Goal: Find specific page/section: Find specific page/section

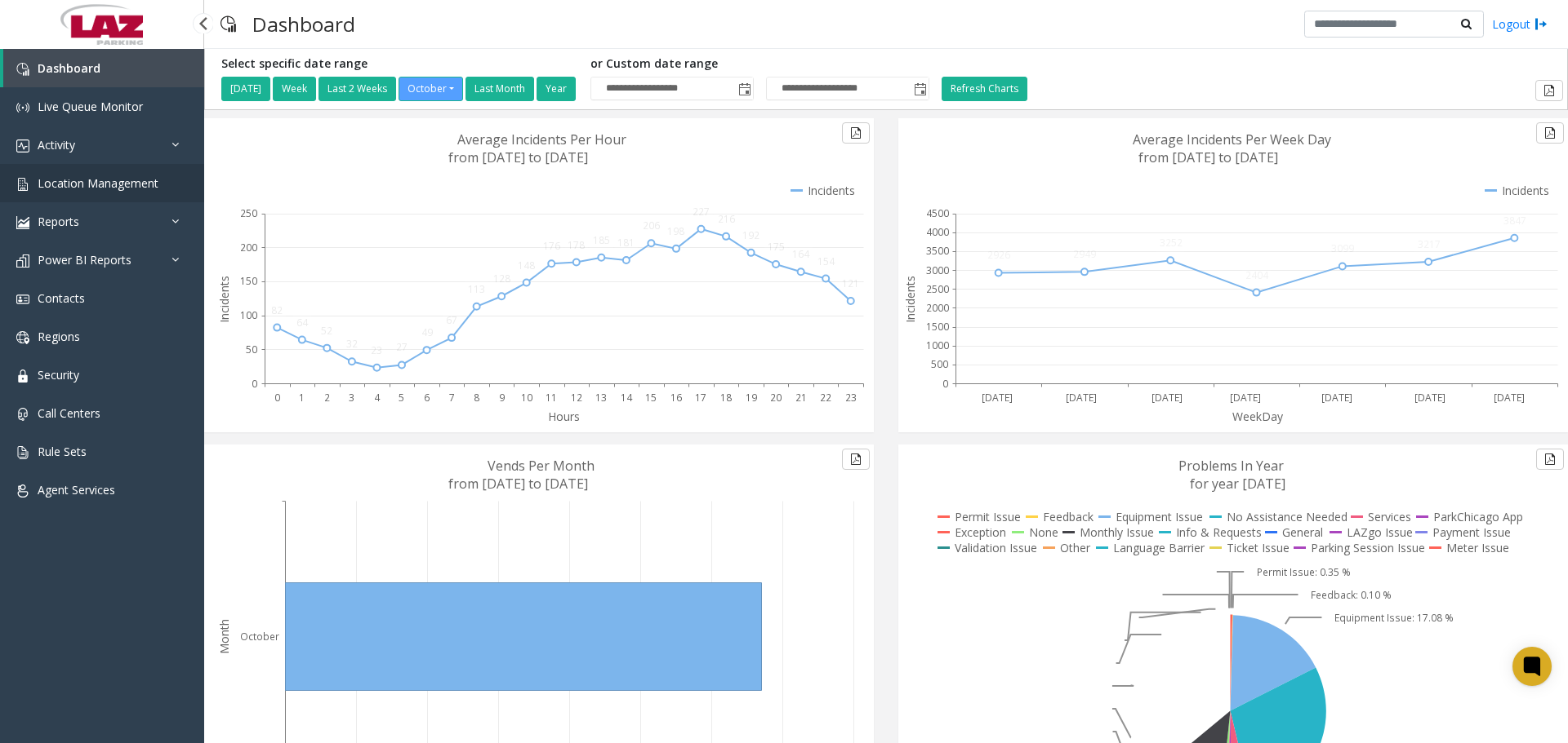
click at [90, 188] on span "Location Management" at bounding box center [97, 183] width 120 height 16
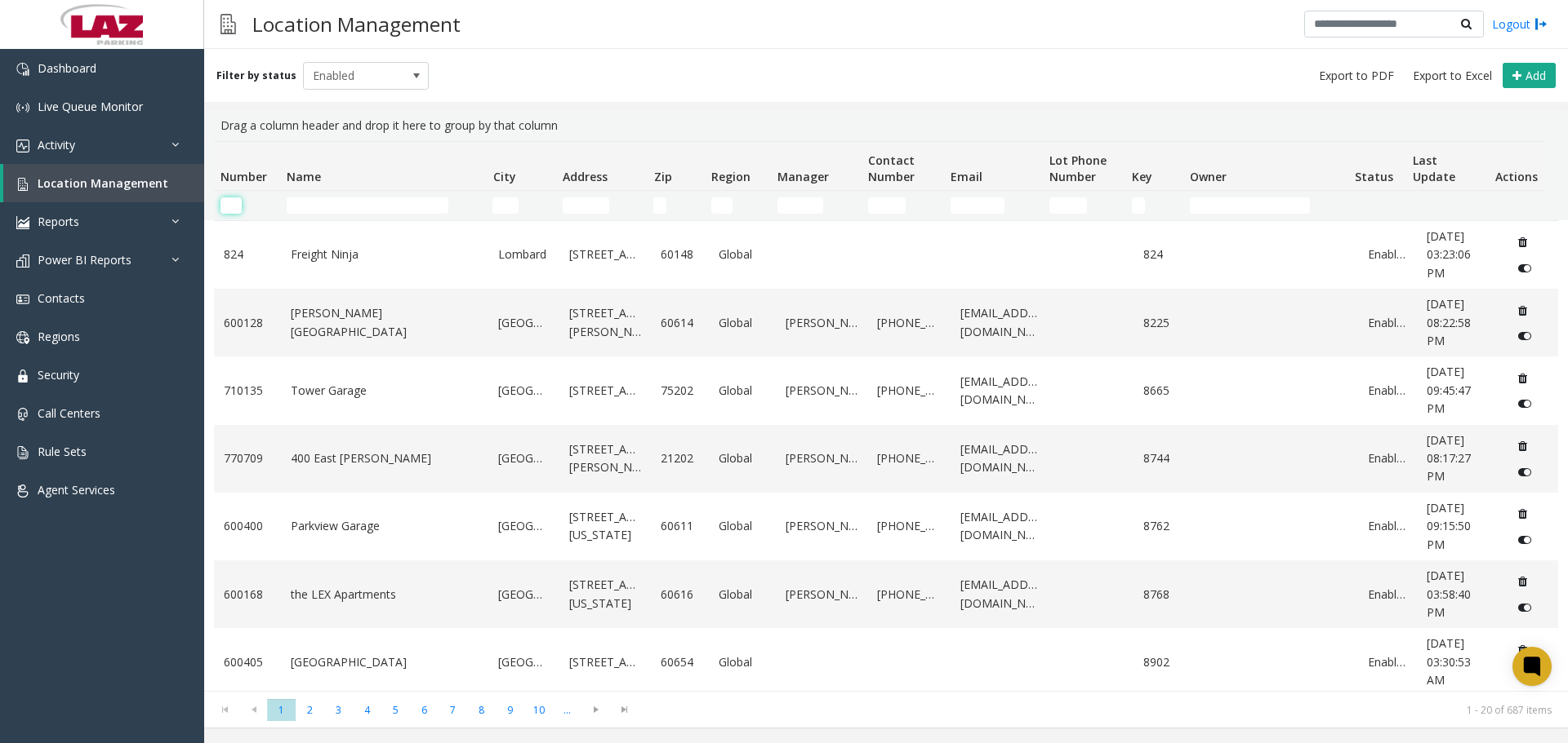
click at [232, 200] on input "Number Filter" at bounding box center [231, 206] width 22 height 17
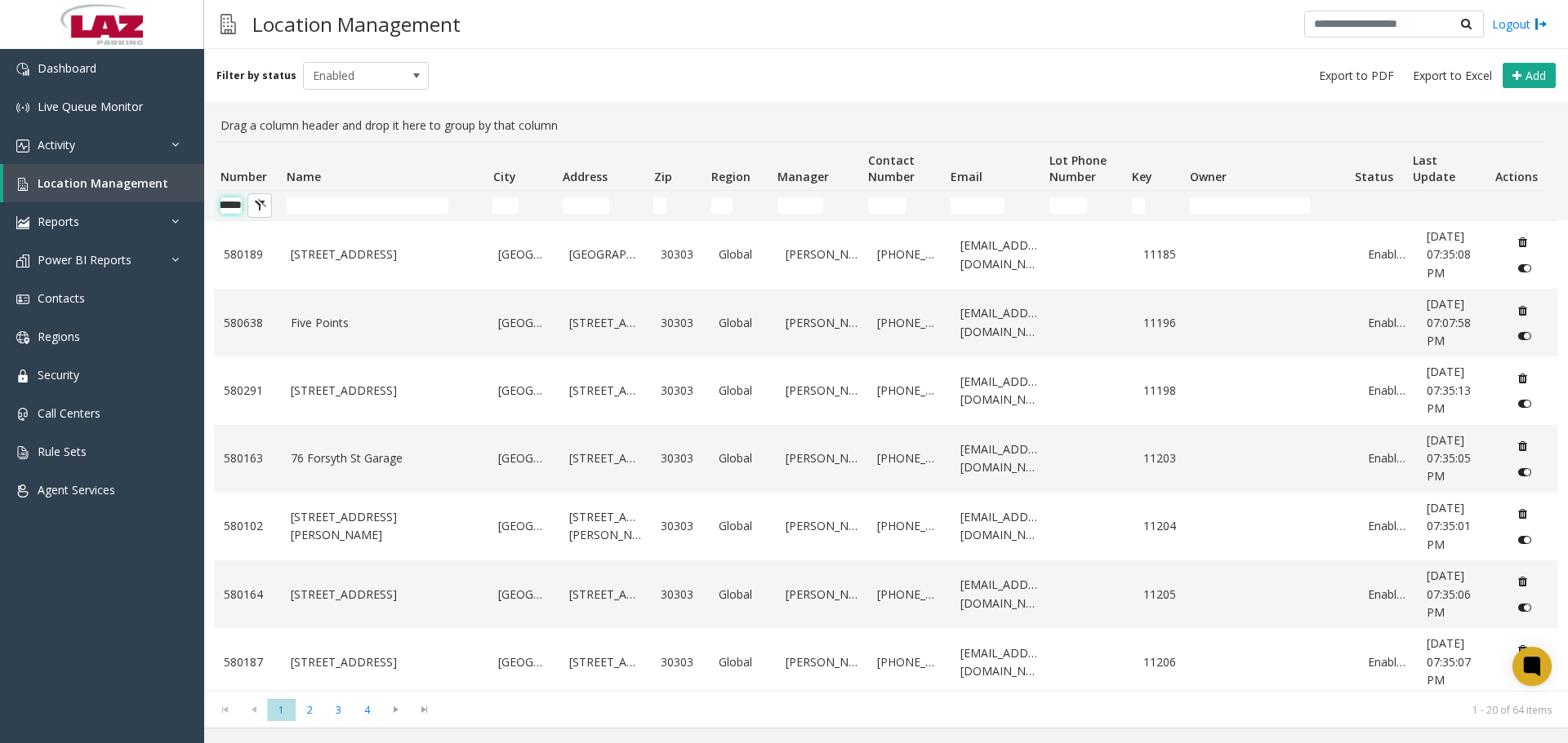
scroll to position [0, 27]
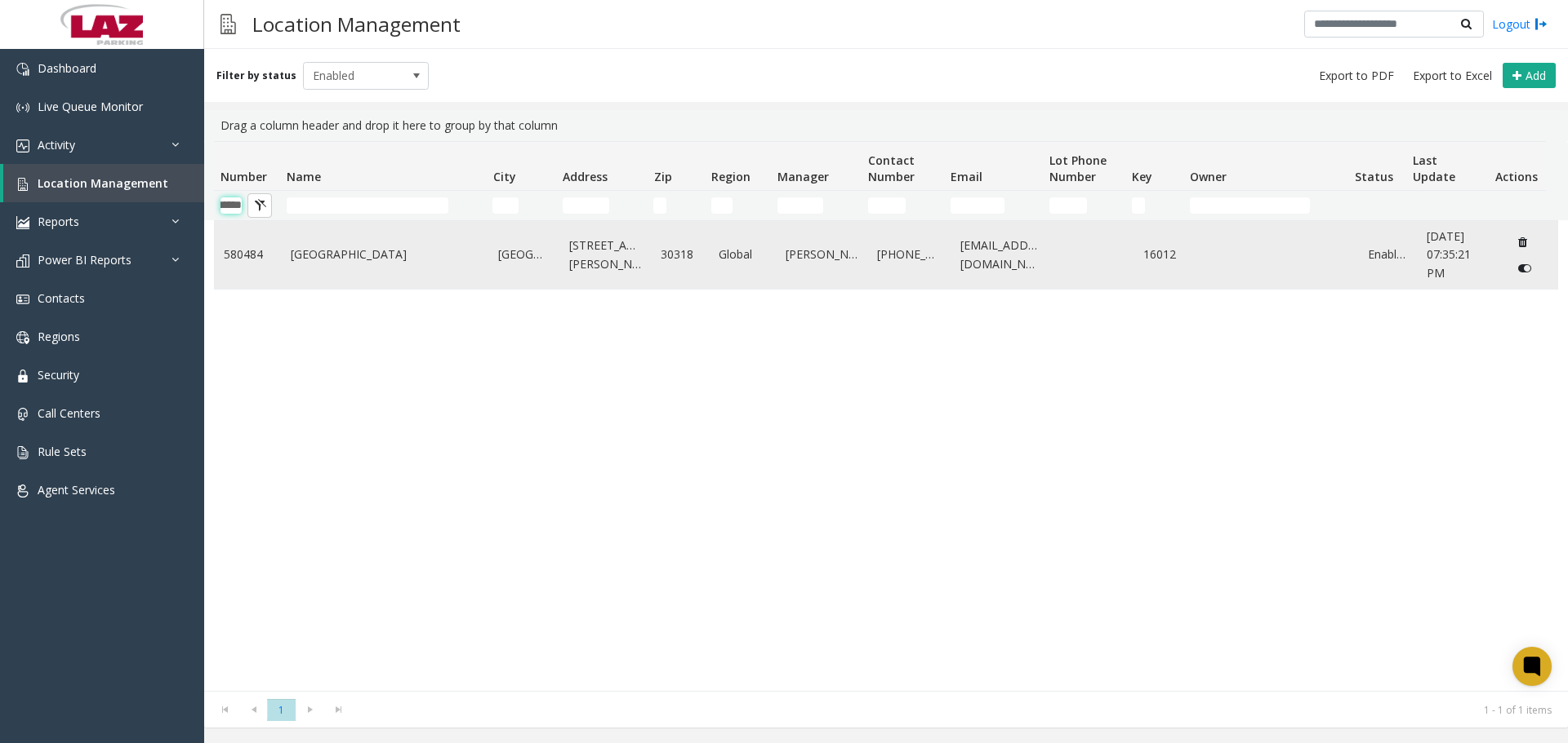
type input "******"
click at [297, 236] on td "[GEOGRAPHIC_DATA]" at bounding box center [385, 255] width 209 height 68
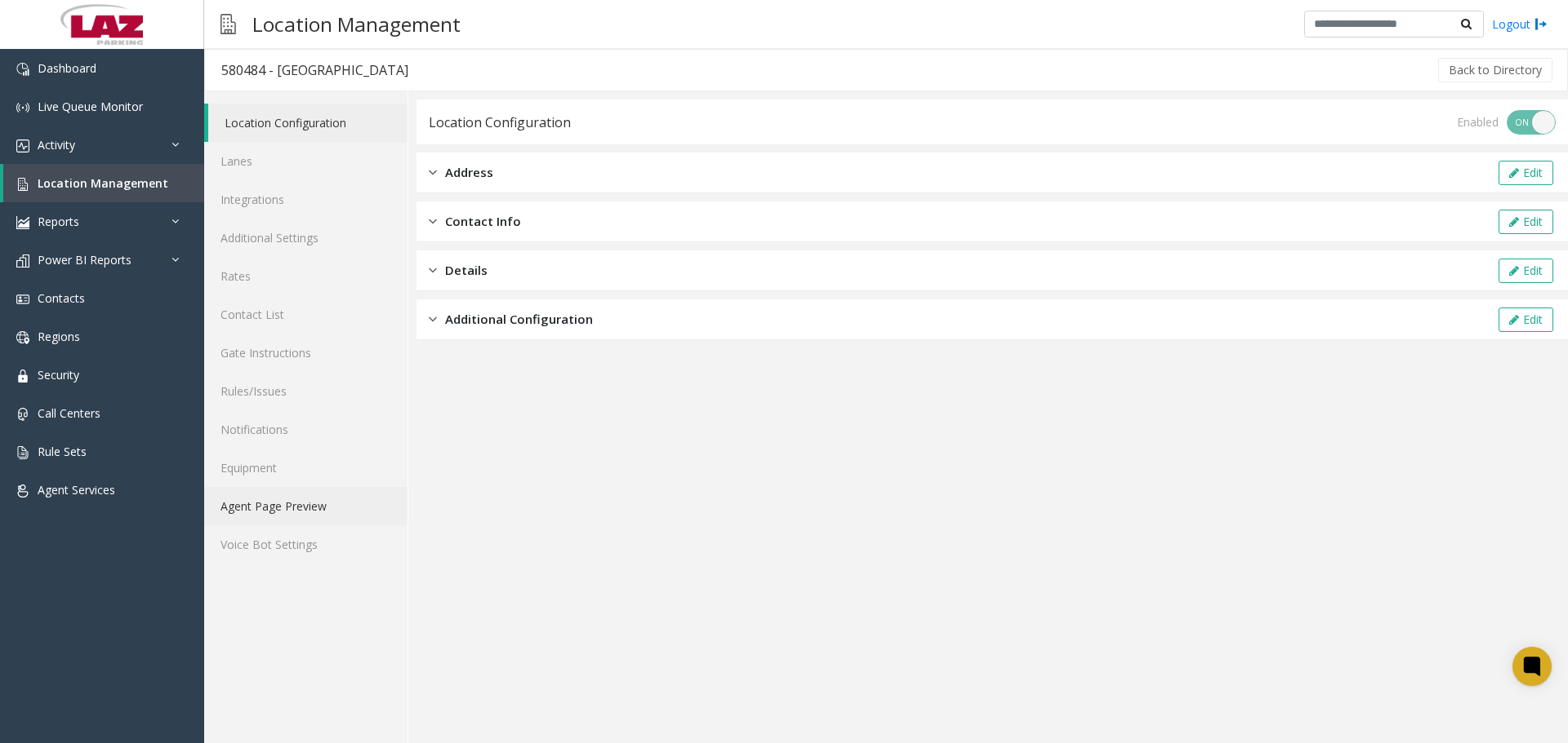
click at [322, 236] on link "Agent Page Preview" at bounding box center [306, 506] width 204 height 38
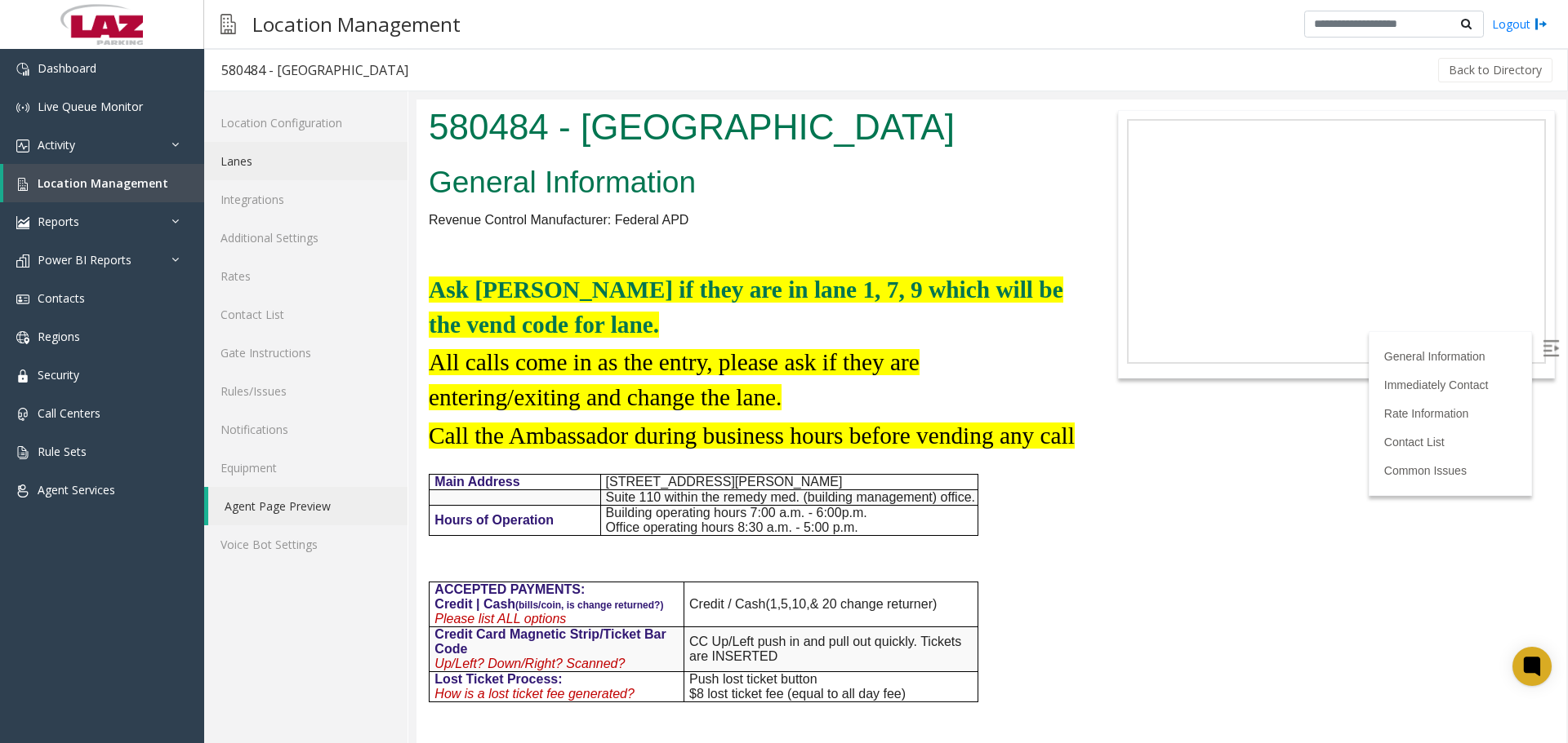
click at [300, 162] on link "Lanes" at bounding box center [306, 161] width 204 height 38
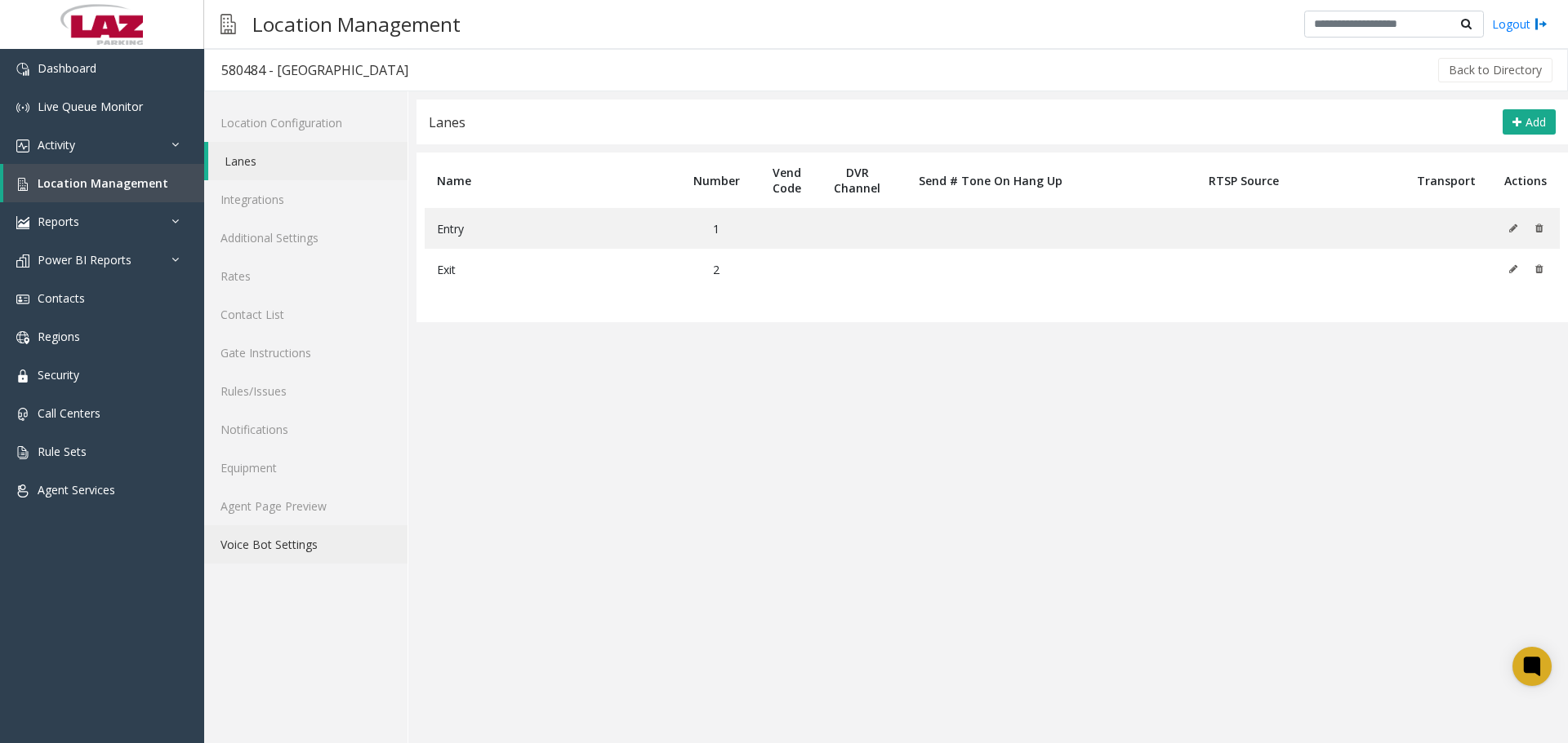
click at [273, 236] on link "Voice Bot Settings" at bounding box center [306, 544] width 204 height 38
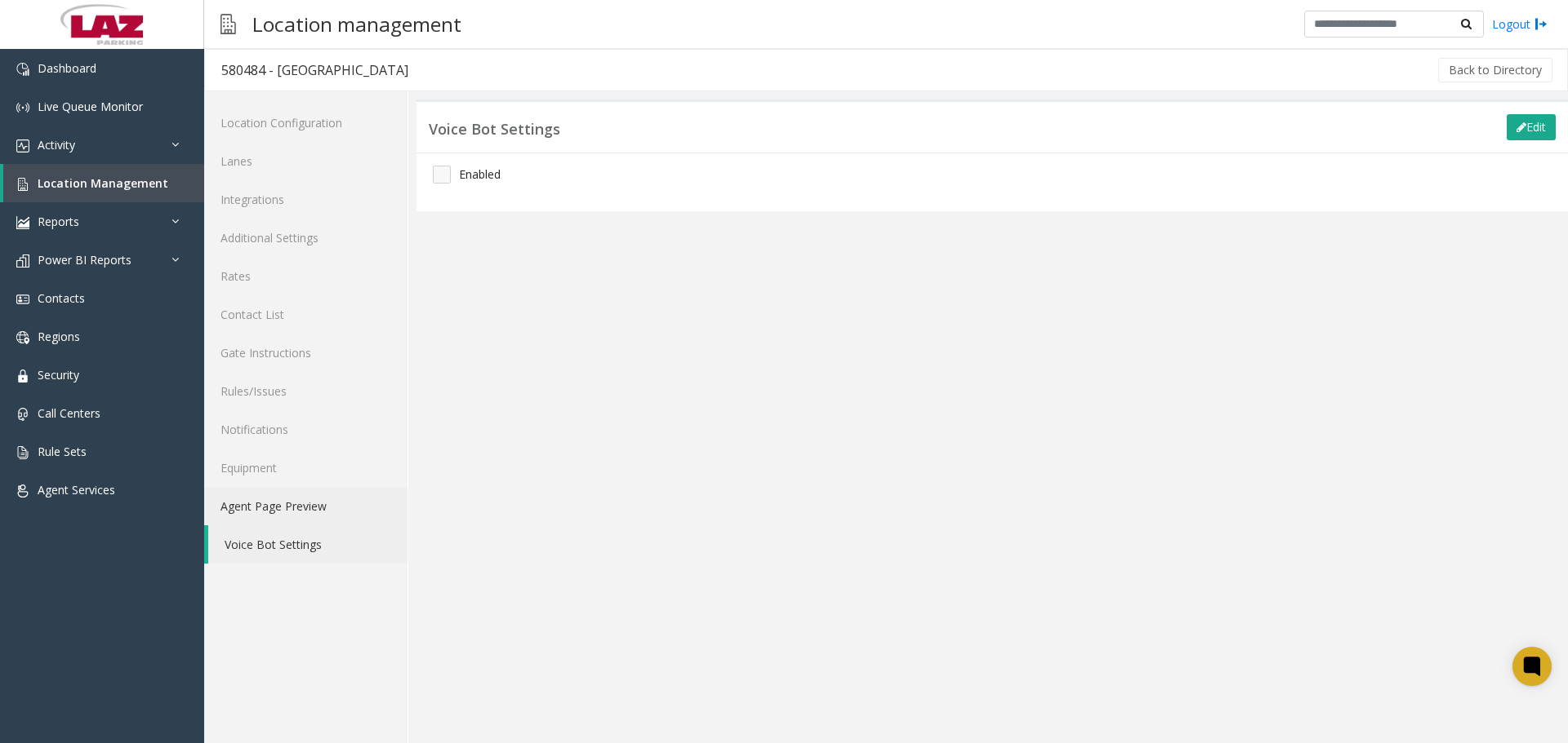
click at [272, 236] on link "Agent Page Preview" at bounding box center [306, 506] width 204 height 38
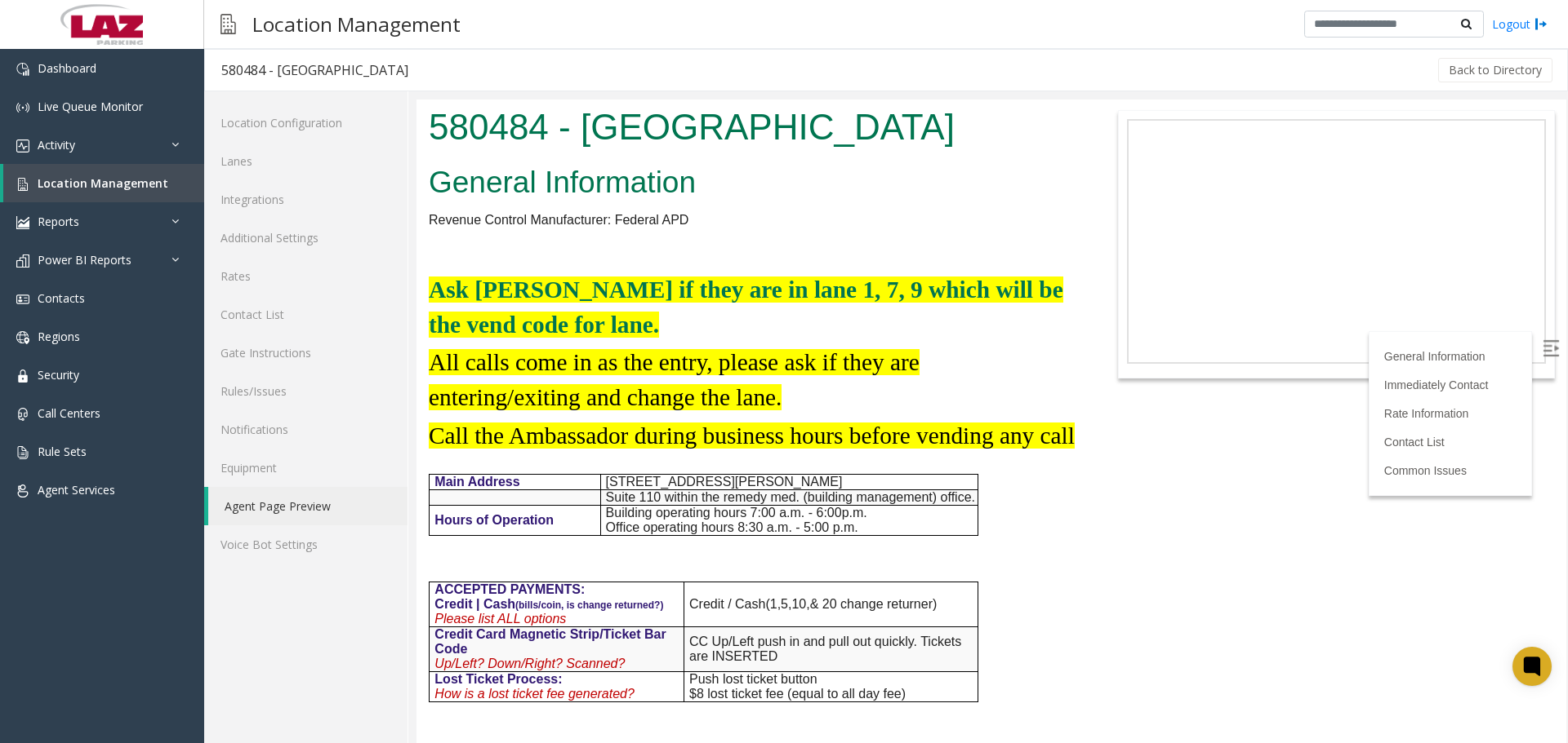
click at [53, 189] on span "Location Management" at bounding box center [102, 183] width 130 height 16
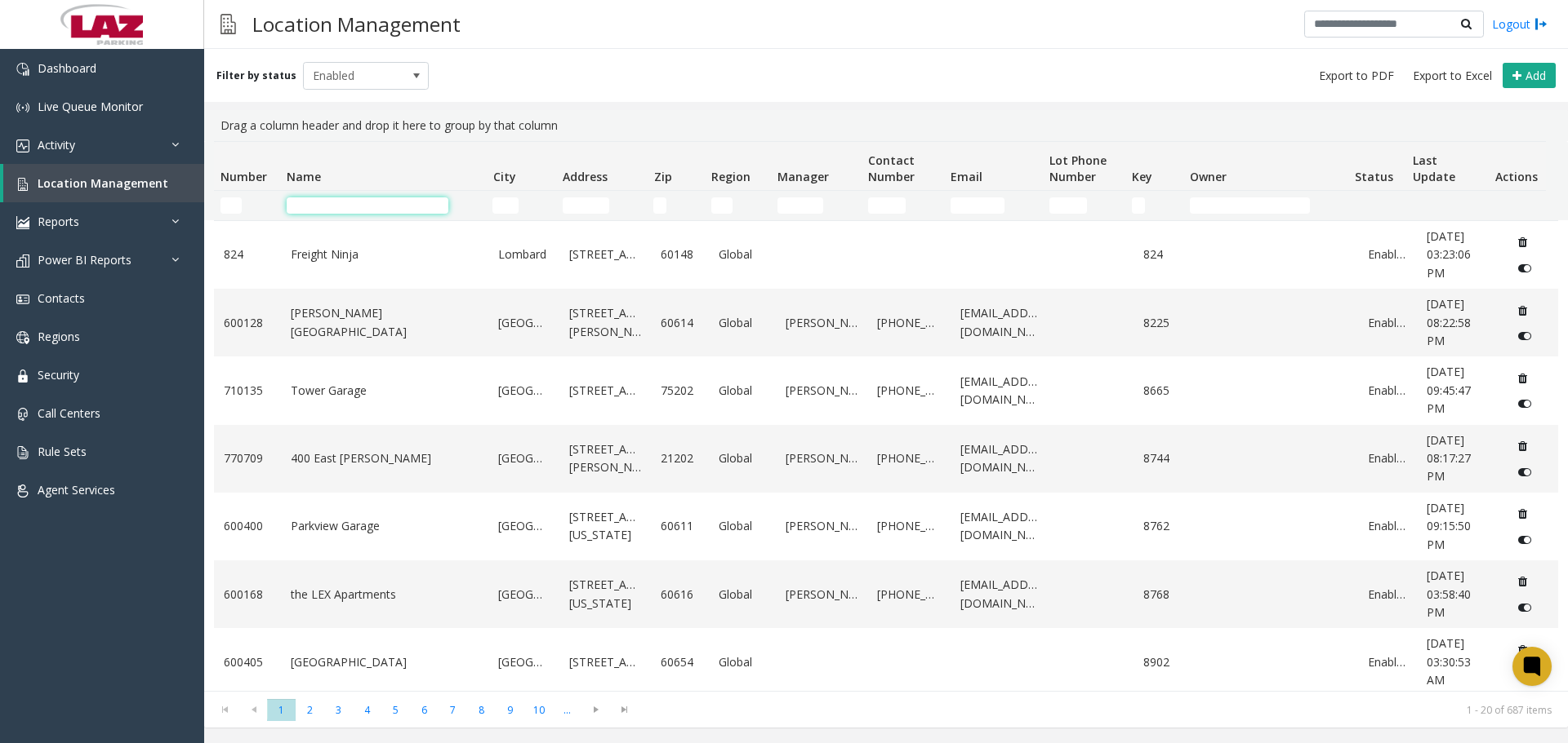
click at [352, 207] on input "Name Filter" at bounding box center [367, 206] width 162 height 17
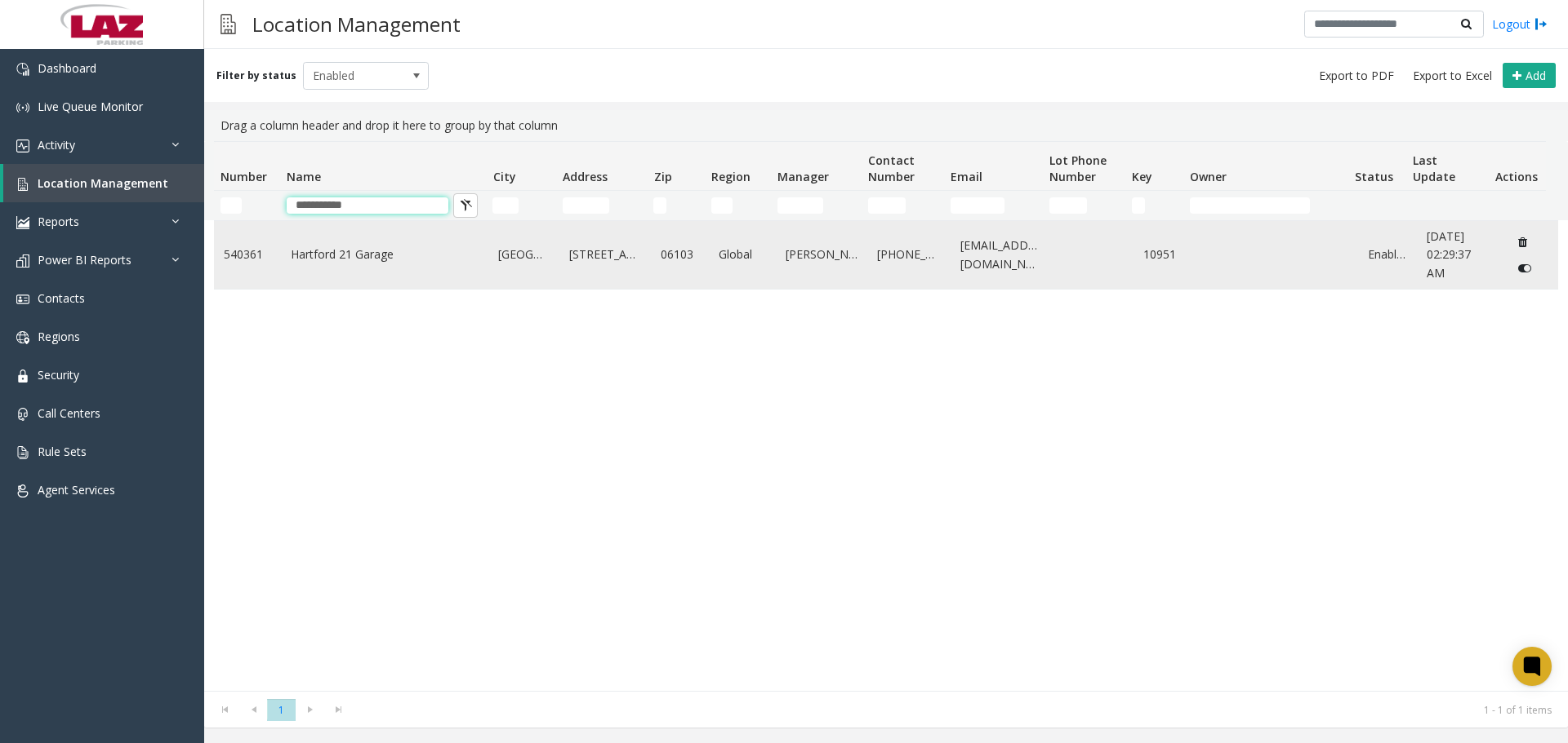
type input "**********"
click at [328, 236] on td "Hartford 21 Garage" at bounding box center [385, 255] width 209 height 68
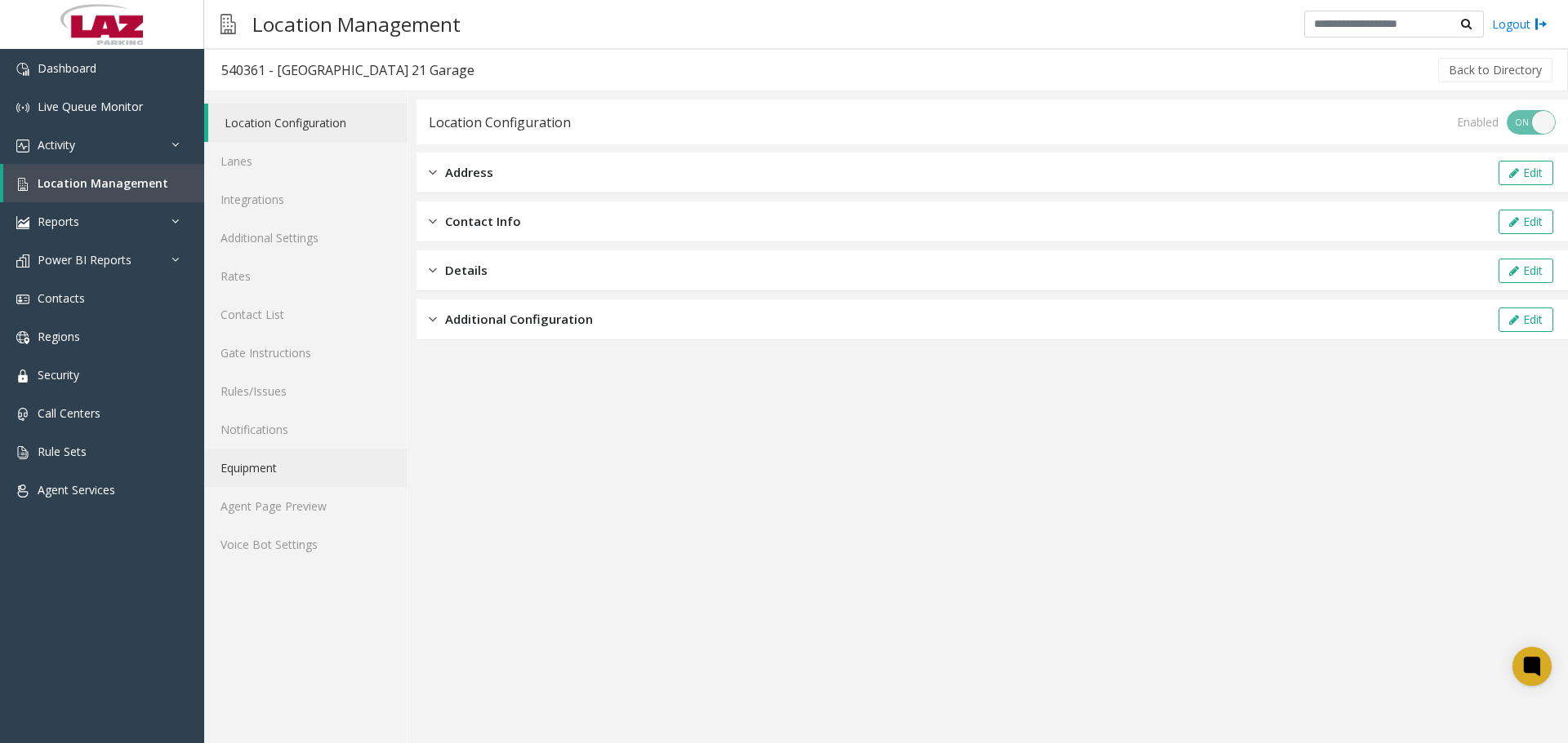
click at [273, 236] on link "Equipment" at bounding box center [306, 467] width 204 height 38
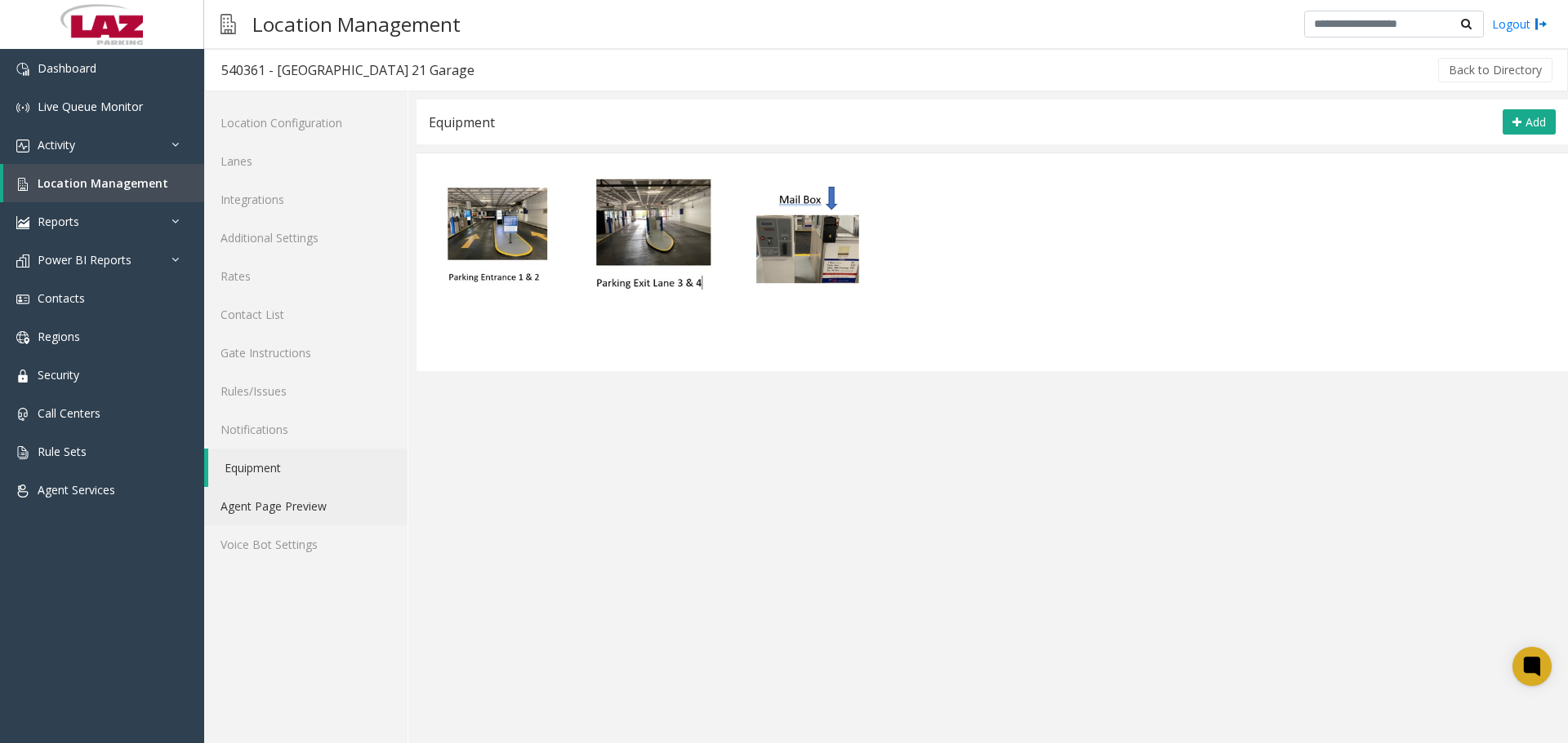
click at [284, 236] on link "Agent Page Preview" at bounding box center [306, 506] width 204 height 38
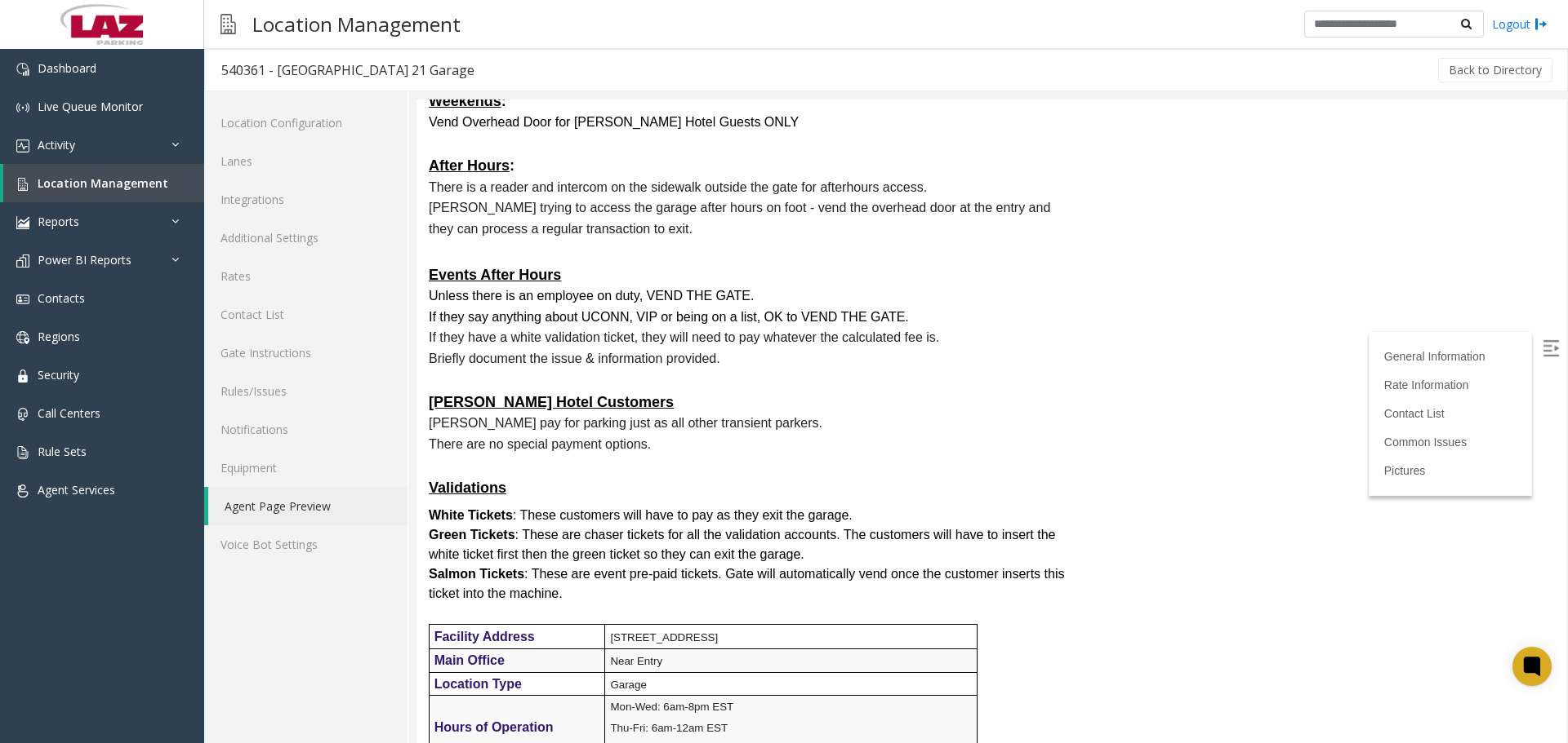
scroll to position [41, 0]
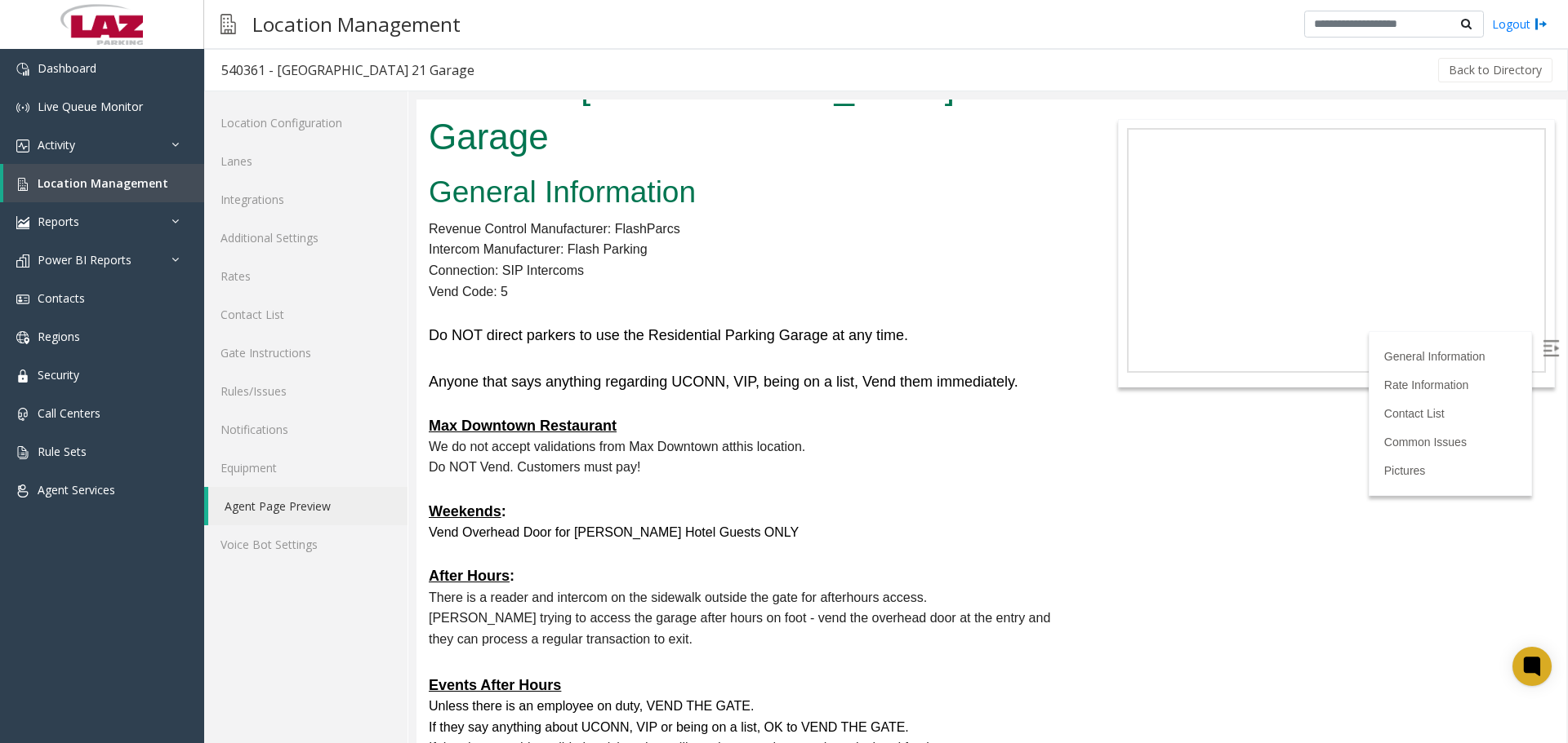
drag, startPoint x: 1564, startPoint y: 689, endPoint x: 1983, endPoint y: 259, distance: 600.4
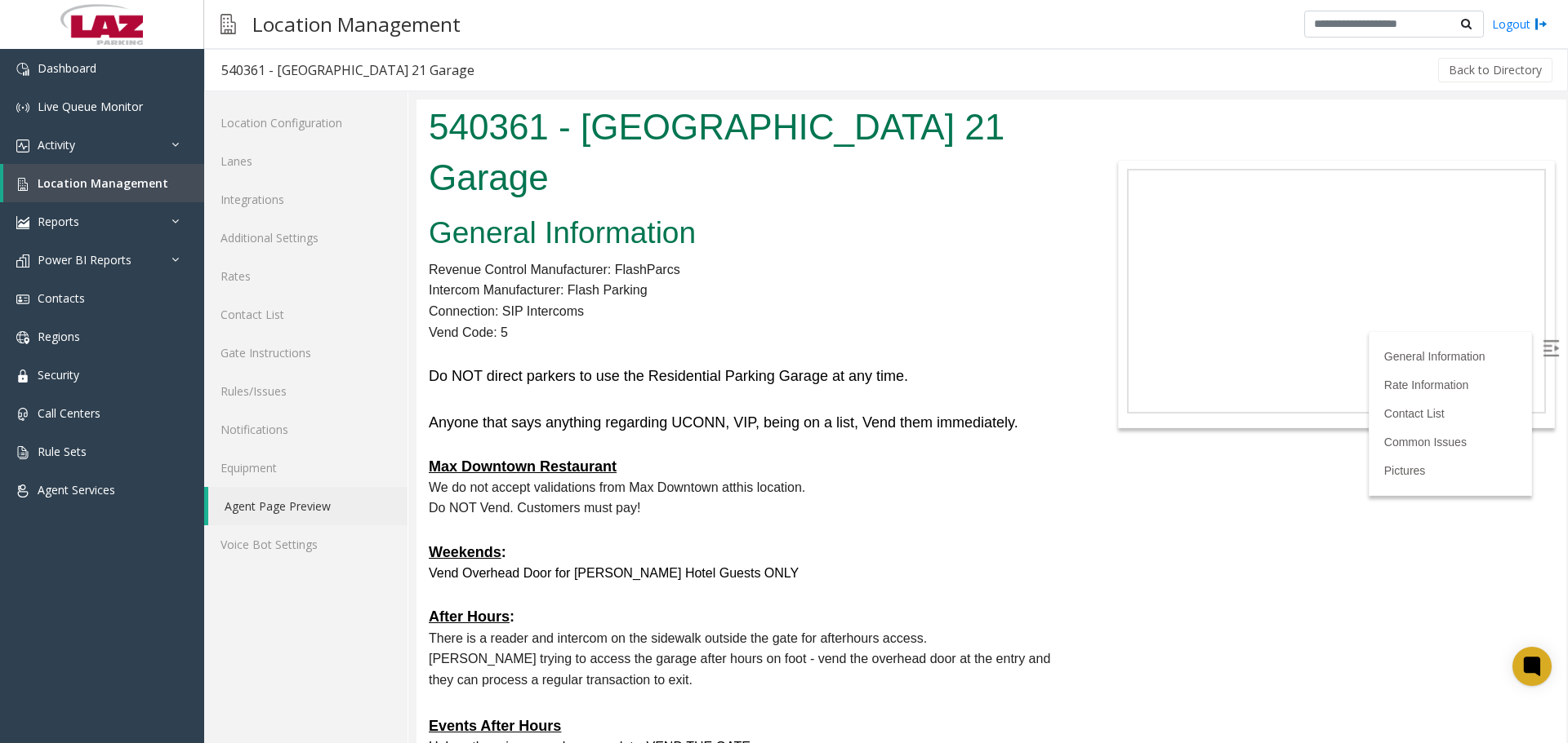
click at [606, 236] on p "Connection: SIP Intercoms" at bounding box center [751, 312] width 645 height 22
